Goal: Find contact information: Find contact information

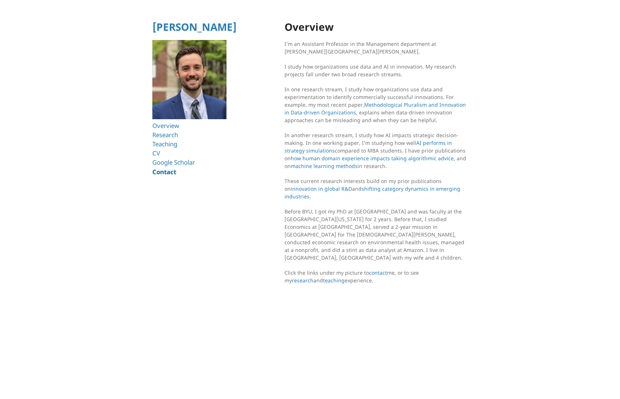
click at [165, 174] on link "Contact" at bounding box center [164, 172] width 24 height 8
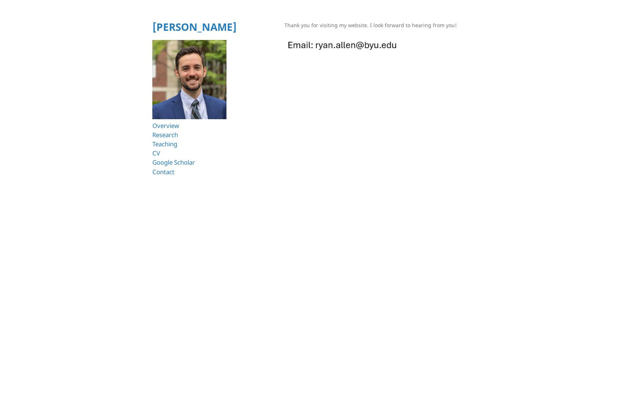
drag, startPoint x: 407, startPoint y: 43, endPoint x: 370, endPoint y: 46, distance: 36.4
click at [370, 46] on p at bounding box center [376, 45] width 184 height 18
click at [159, 135] on link "Research" at bounding box center [166, 135] width 28 height 8
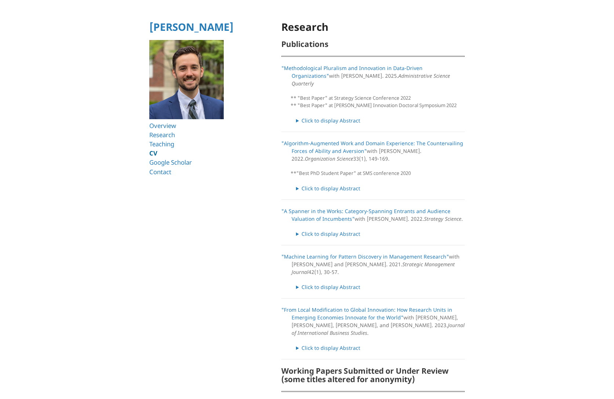
click at [153, 153] on link "CV" at bounding box center [153, 153] width 8 height 8
